Goal: Navigation & Orientation: Find specific page/section

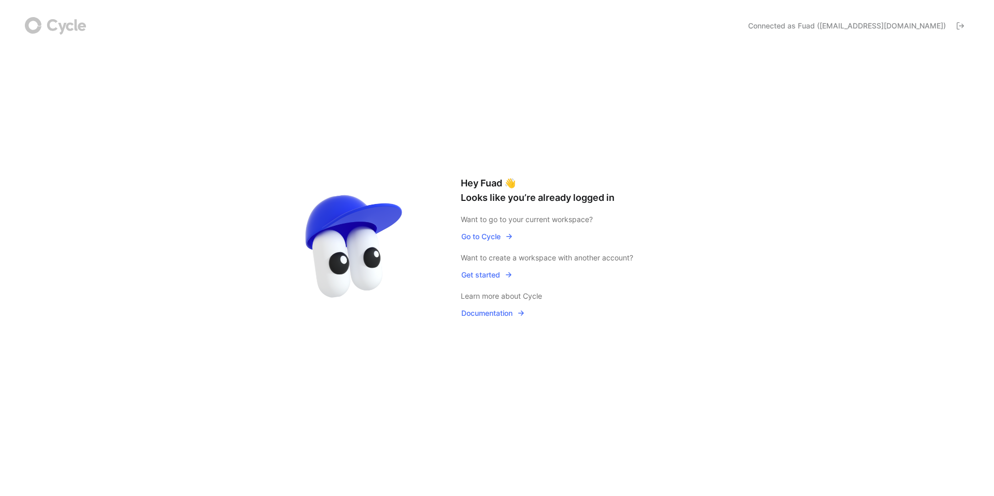
click at [498, 238] on span "Go to Cycle" at bounding box center [487, 236] width 52 height 12
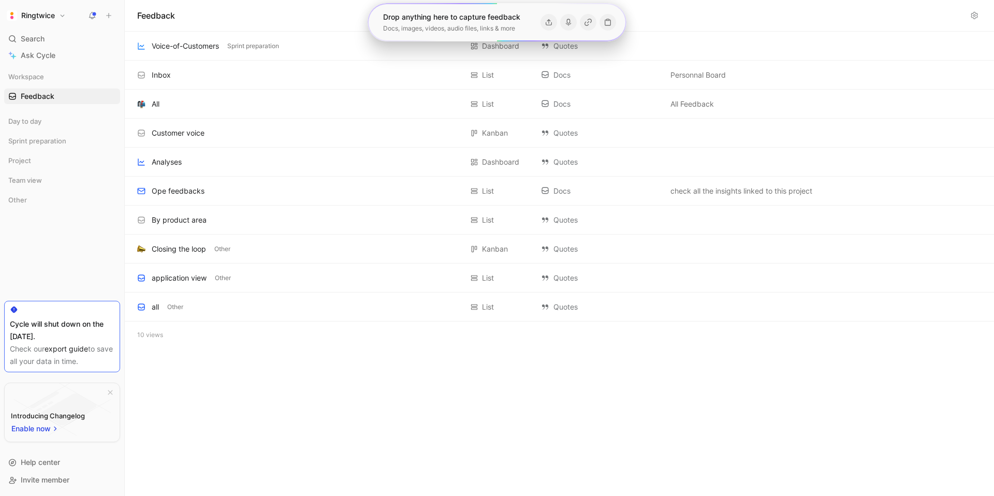
click at [33, 210] on div "Other" at bounding box center [62, 201] width 116 height 19
click at [36, 121] on span "Day to day" at bounding box center [24, 121] width 33 height 10
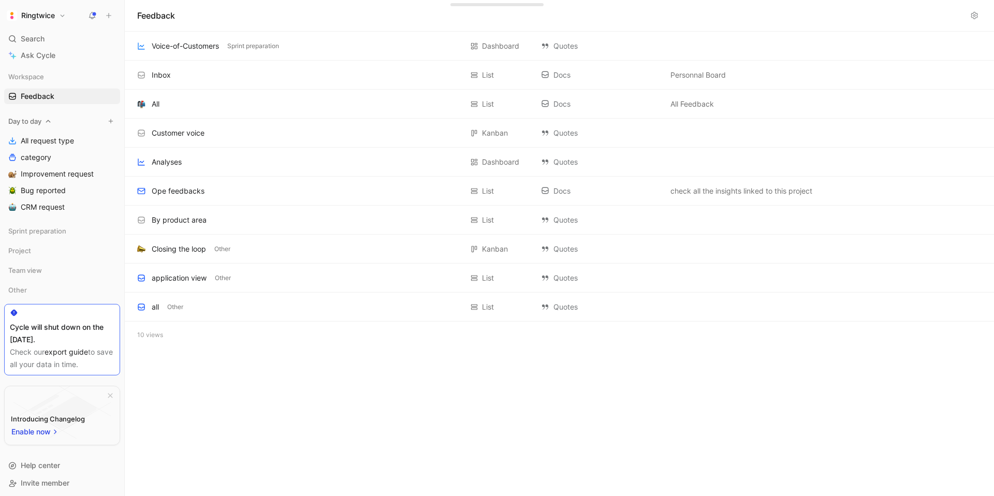
click at [44, 120] on div "Day to day" at bounding box center [62, 121] width 116 height 16
click at [70, 136] on div "Sprint preparation" at bounding box center [62, 141] width 116 height 16
click at [41, 93] on span "Feedback" at bounding box center [38, 96] width 34 height 10
click at [38, 119] on span "Day to day" at bounding box center [24, 121] width 33 height 10
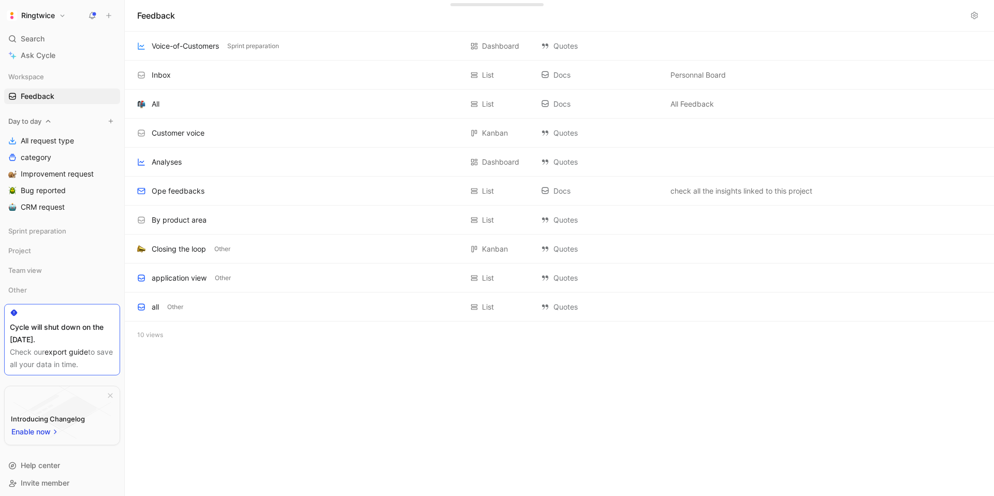
click at [40, 119] on span "Day to day" at bounding box center [24, 121] width 33 height 10
click at [39, 16] on h1 "Ringtwice" at bounding box center [38, 15] width 34 height 9
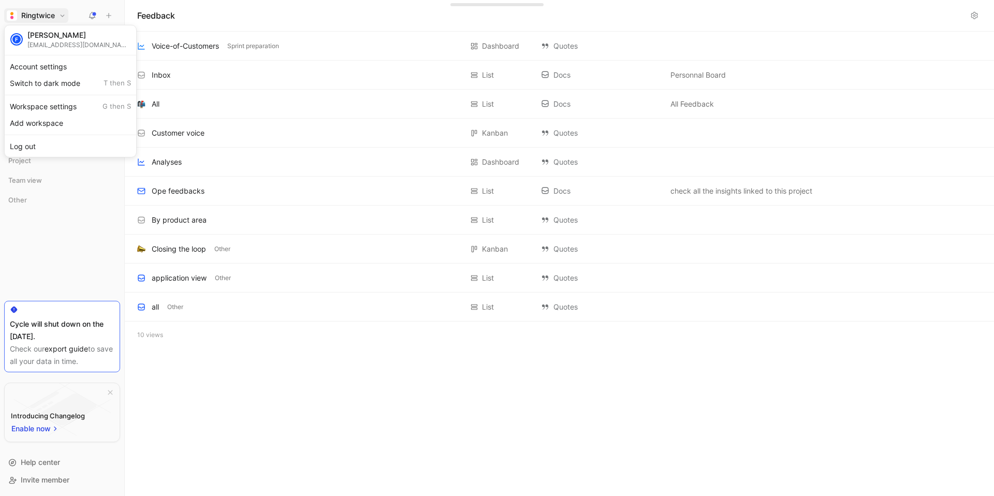
click at [58, 17] on div at bounding box center [497, 248] width 994 height 496
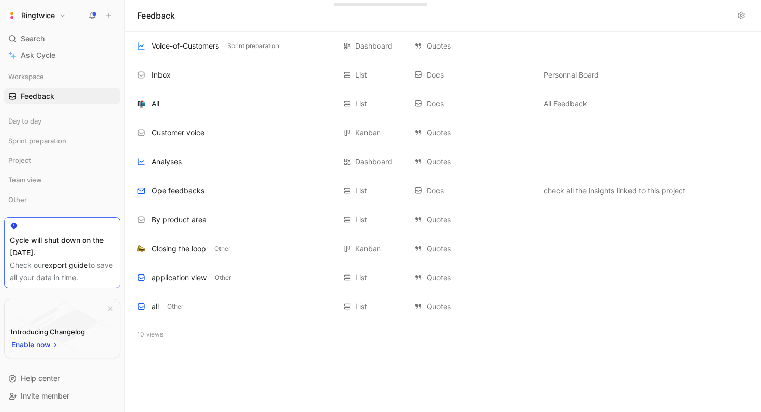
click at [63, 15] on button "Ringtwice" at bounding box center [36, 15] width 64 height 14
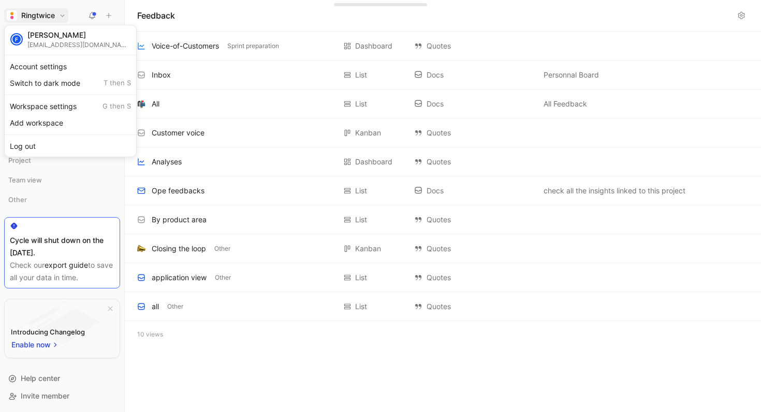
click at [63, 15] on div at bounding box center [380, 206] width 761 height 412
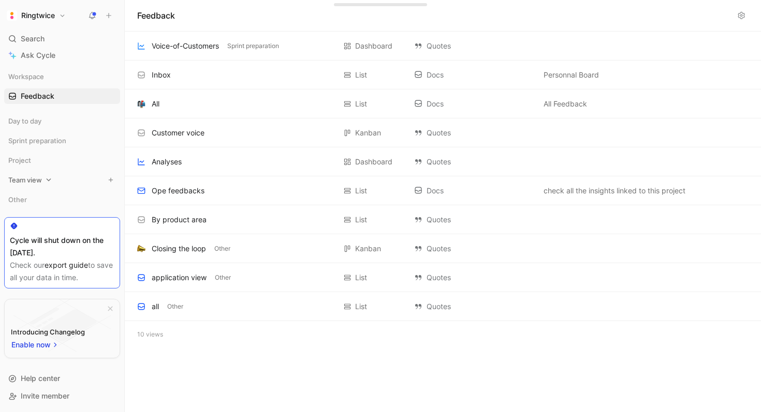
click at [26, 180] on span "Team view" at bounding box center [25, 180] width 34 height 10
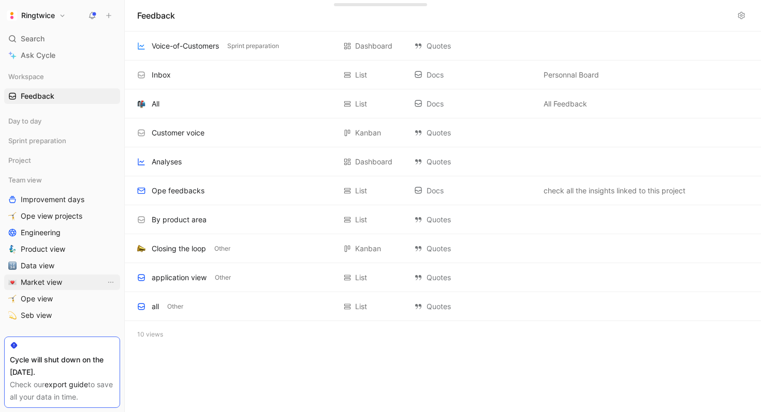
click at [39, 279] on span "Market view" at bounding box center [41, 282] width 41 height 10
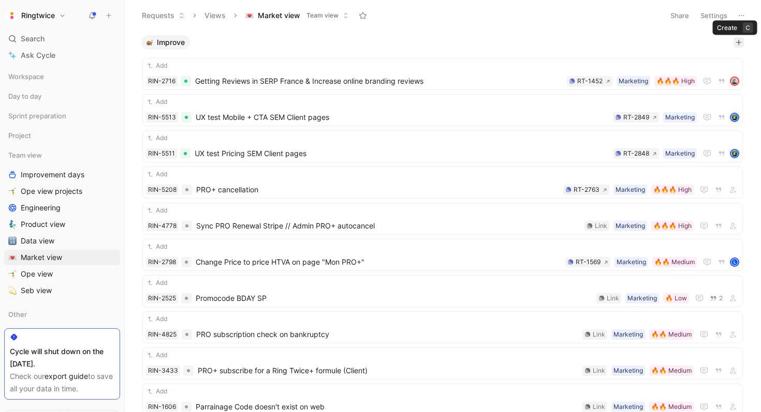
click at [740, 45] on icon "button" at bounding box center [738, 42] width 6 height 6
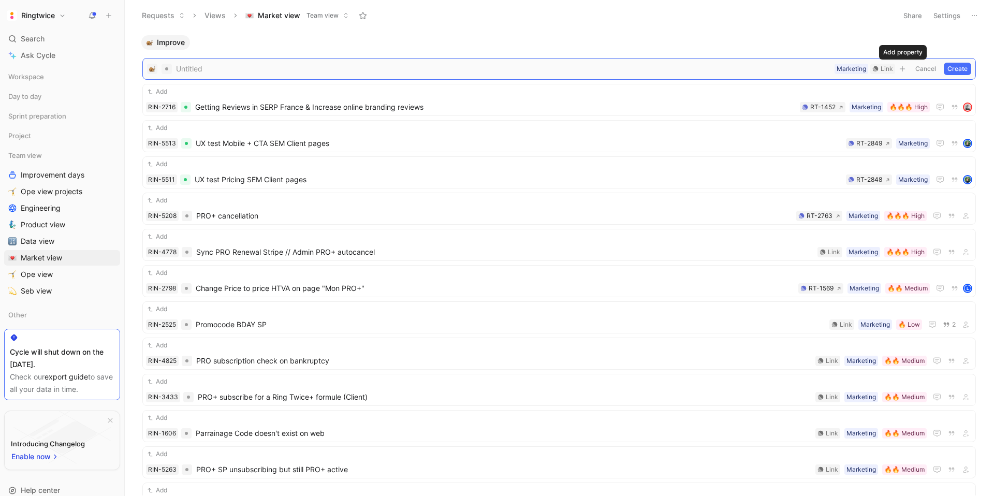
click at [904, 70] on icon "button" at bounding box center [902, 69] width 6 height 6
